Goal: Transaction & Acquisition: Purchase product/service

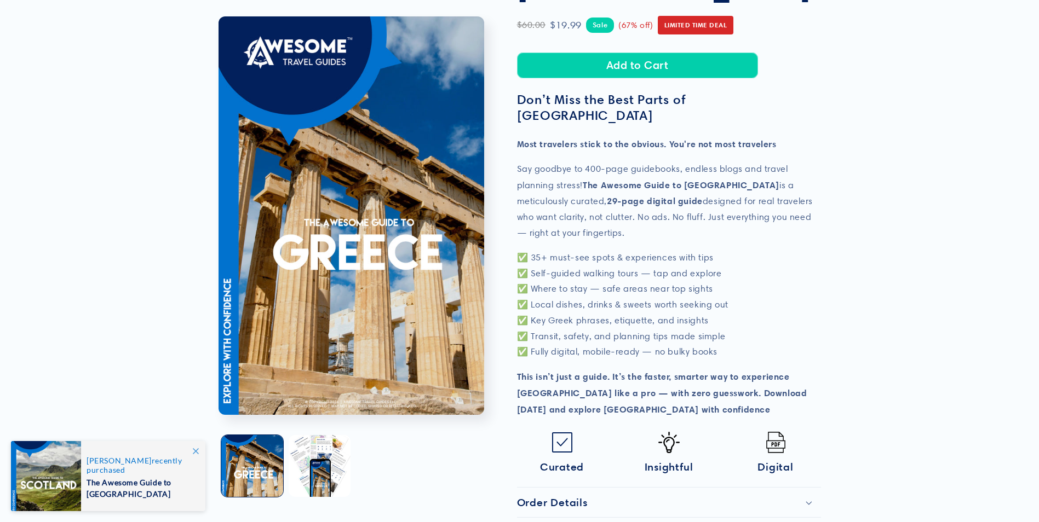
scroll to position [164, 0]
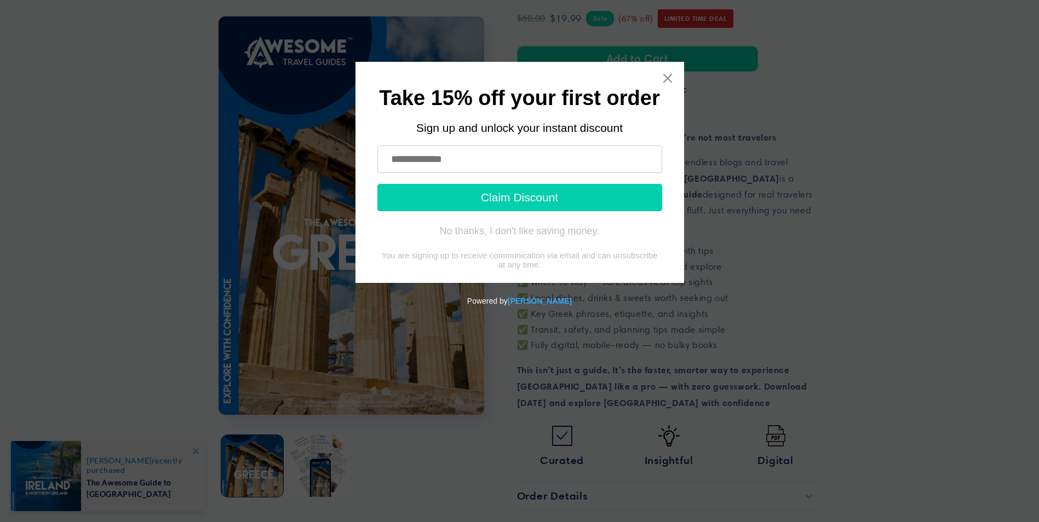
click at [509, 160] on input "text" at bounding box center [519, 159] width 285 height 27
type input "**********"
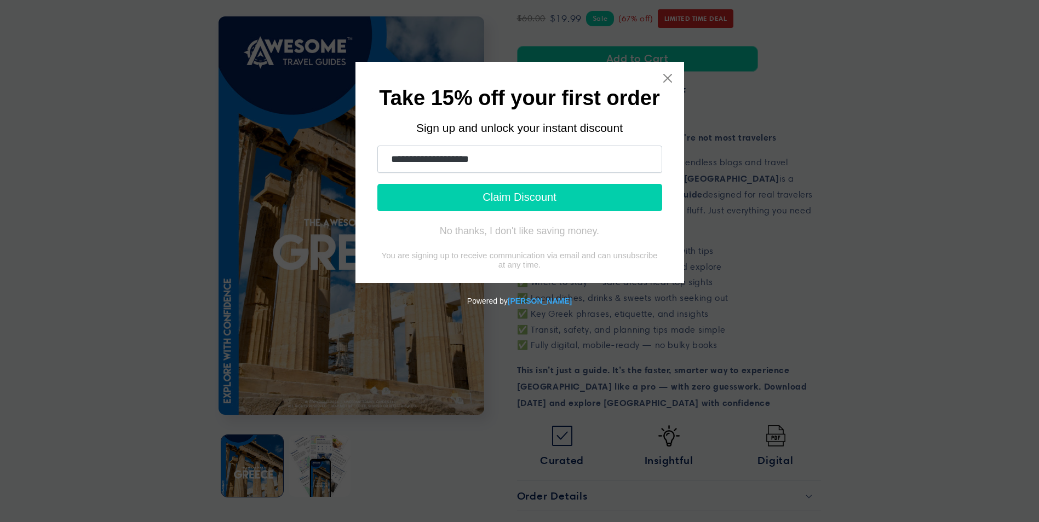
click at [506, 196] on button "Claim Discount" at bounding box center [519, 197] width 285 height 27
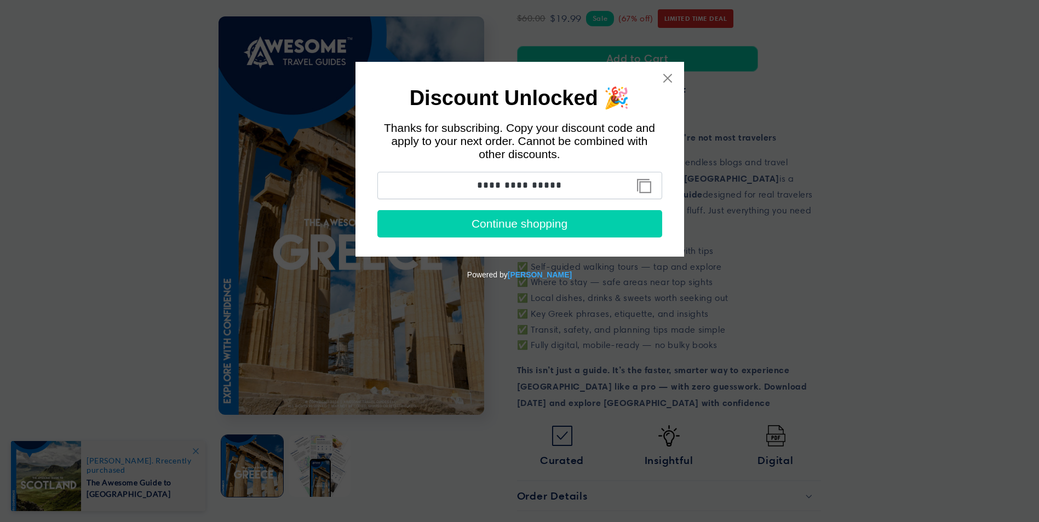
click at [644, 186] on button "Copy discount code to clipboard" at bounding box center [644, 186] width 25 height 22
click at [593, 226] on button "Continue shopping" at bounding box center [519, 223] width 285 height 27
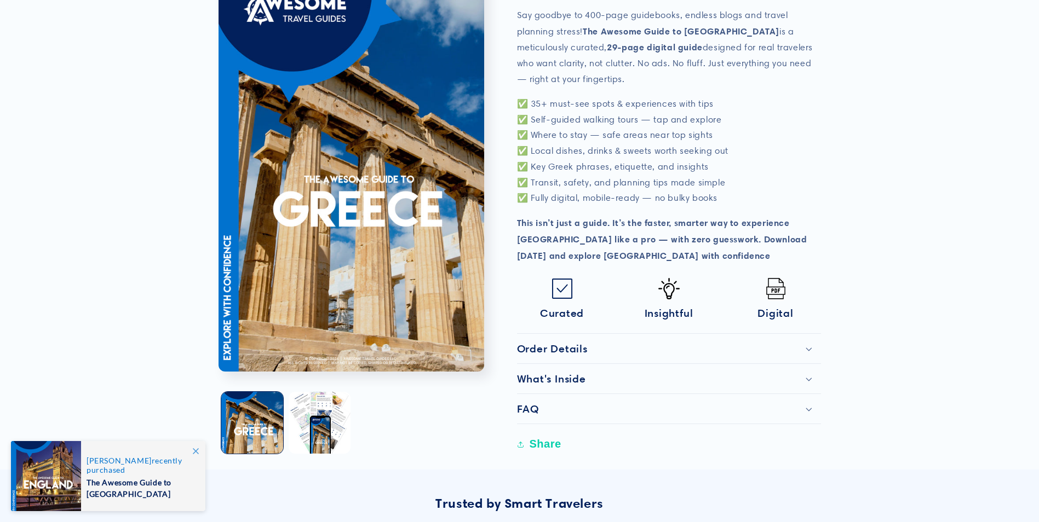
scroll to position [328, 0]
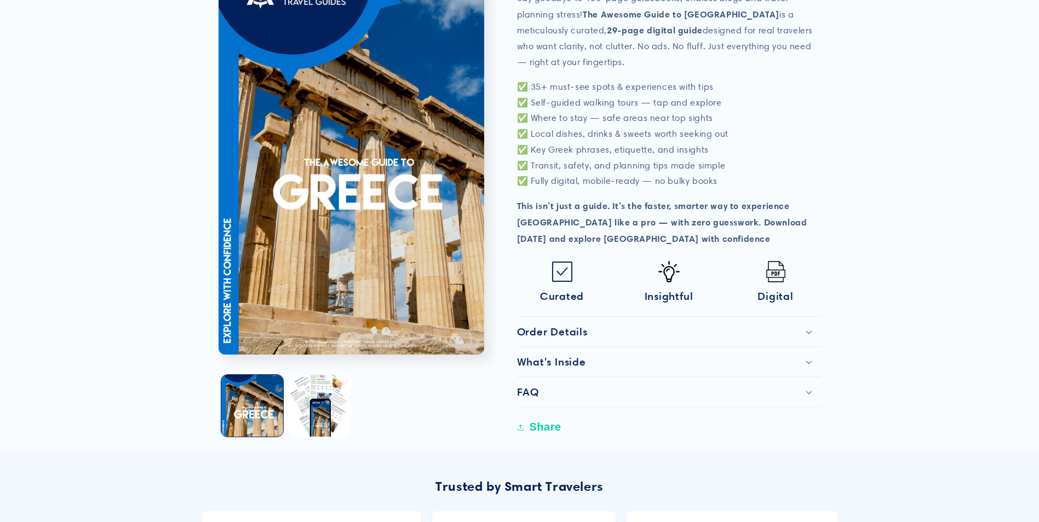
click at [811, 331] on icon at bounding box center [808, 333] width 7 height 4
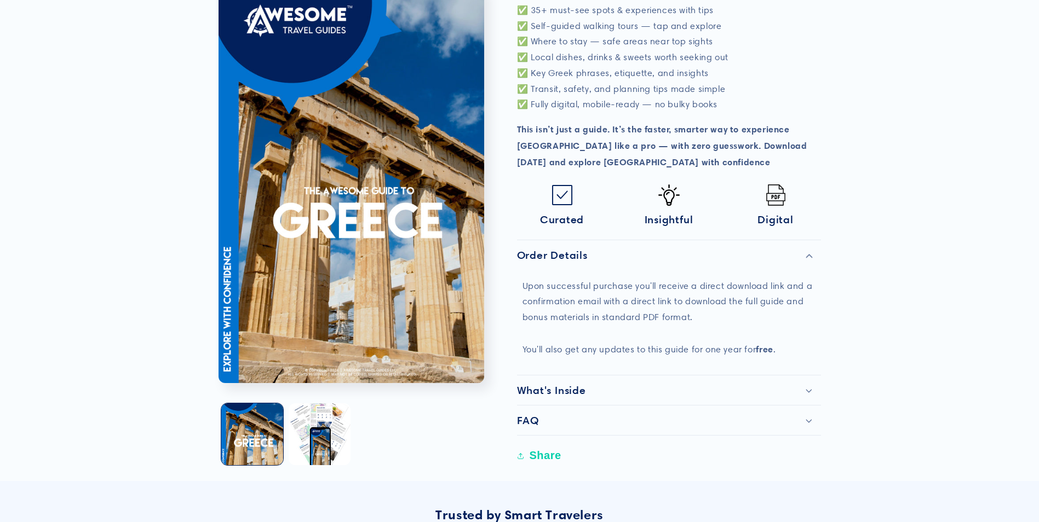
scroll to position [438, 0]
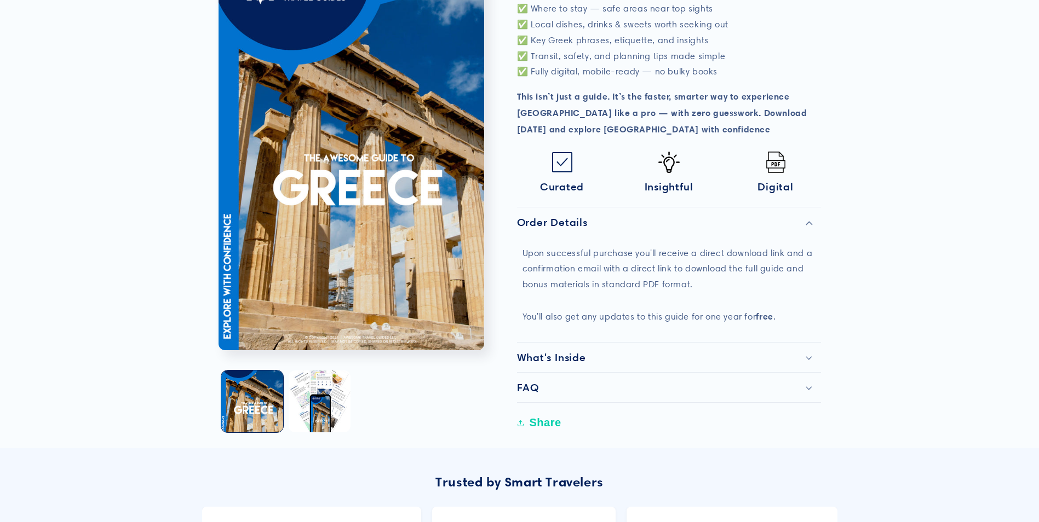
click at [812, 351] on div "What's Inside" at bounding box center [669, 357] width 304 height 13
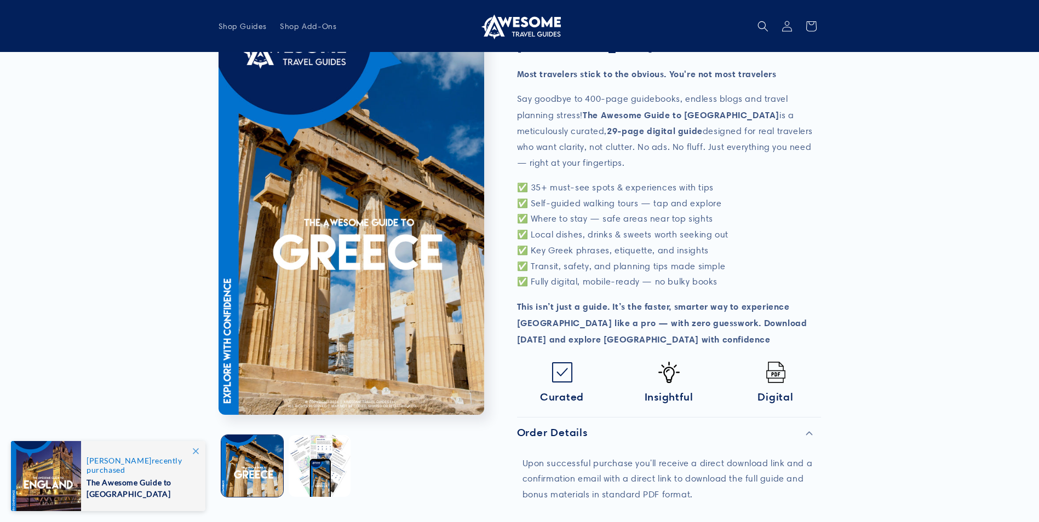
scroll to position [0, 0]
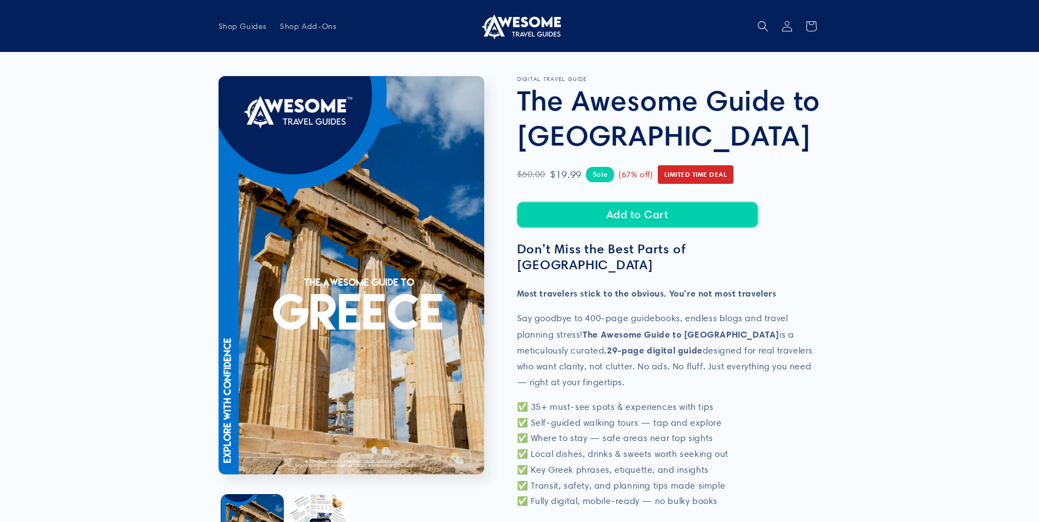
click at [652, 214] on button "Add to Cart" at bounding box center [637, 215] width 241 height 26
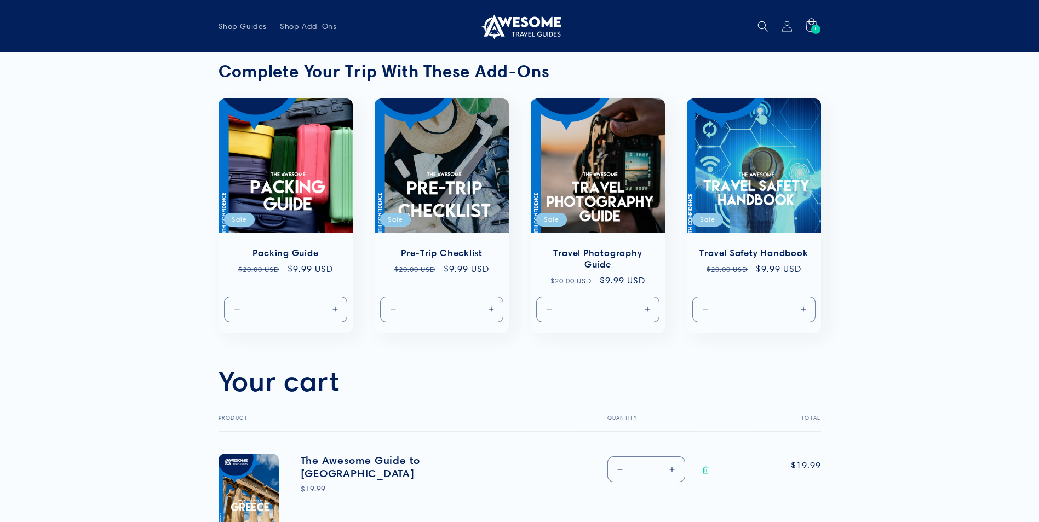
click at [804, 309] on button "Increase quantity for Default Title" at bounding box center [803, 309] width 25 height 26
type input "*"
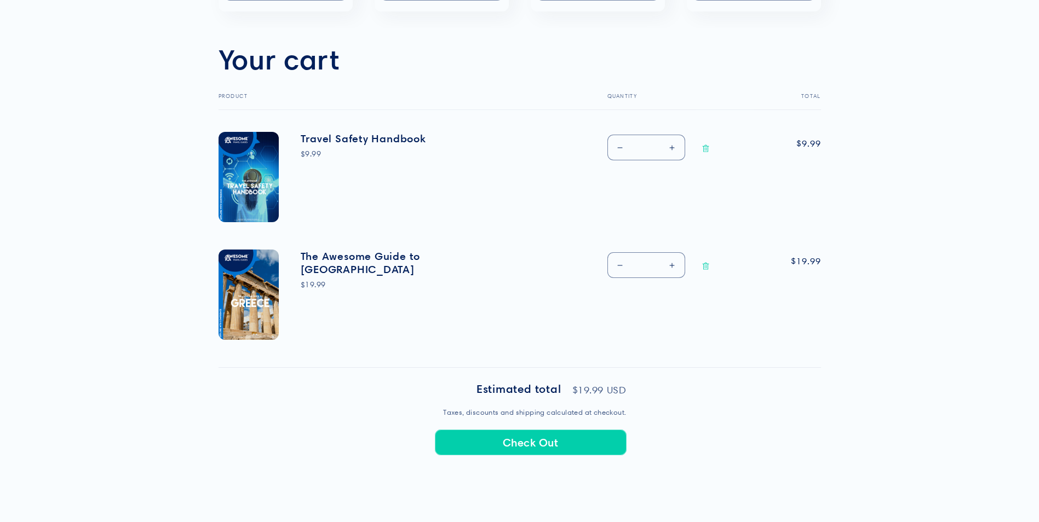
scroll to position [383, 0]
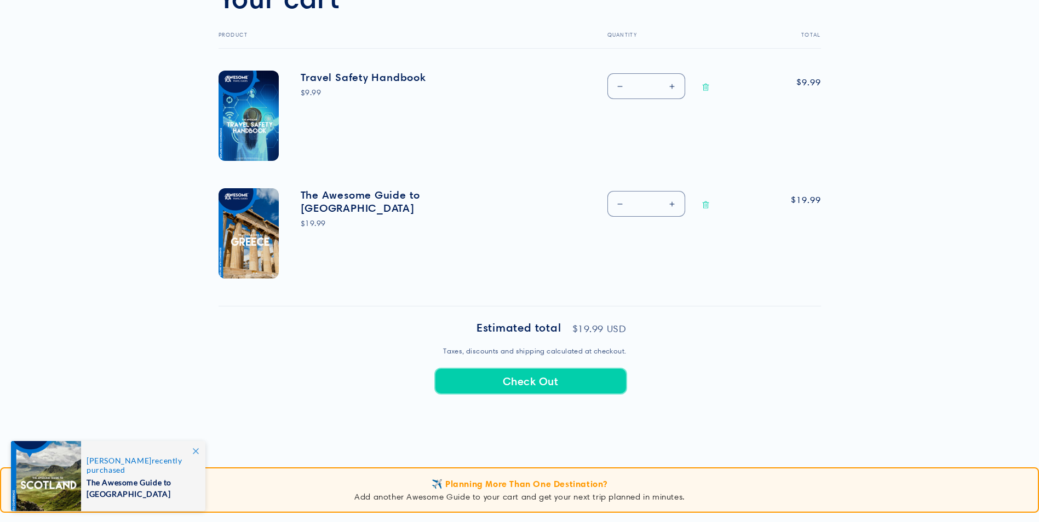
click at [533, 379] on button "Check Out" at bounding box center [531, 381] width 192 height 26
